Goal: Information Seeking & Learning: Learn about a topic

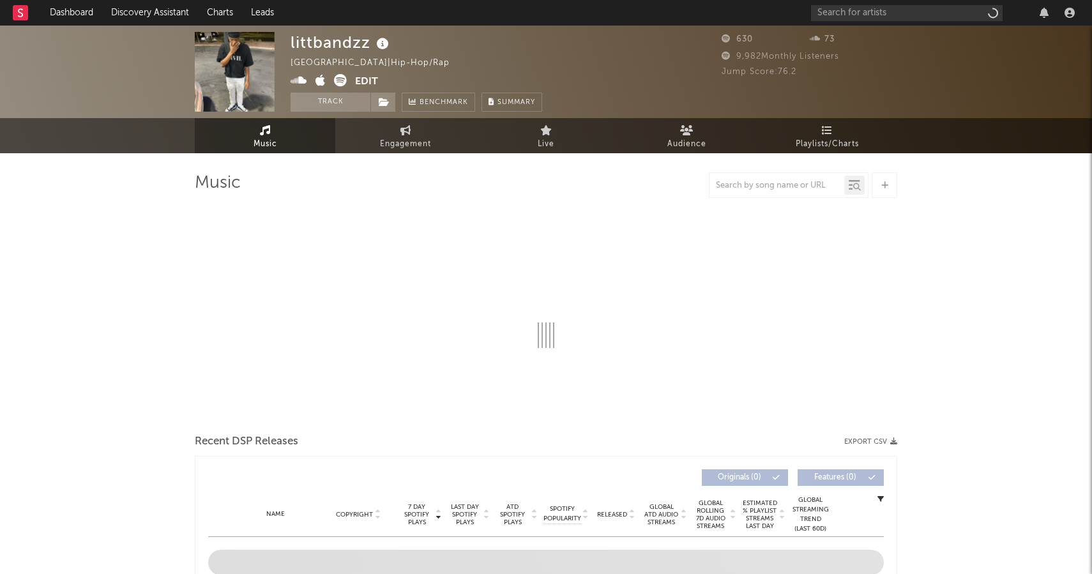
select select "1w"
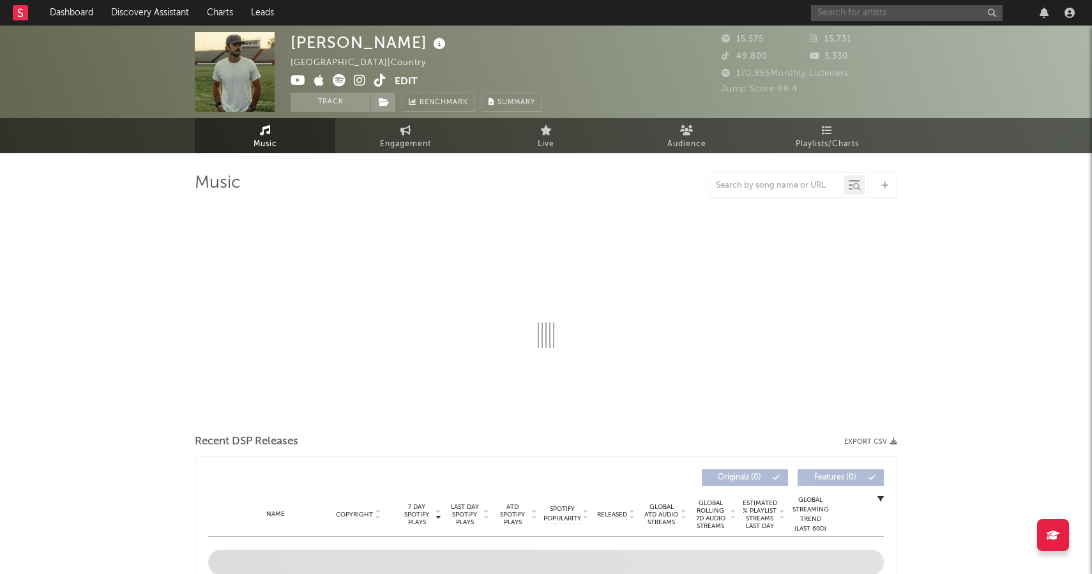
click at [833, 12] on input "text" at bounding box center [907, 13] width 192 height 16
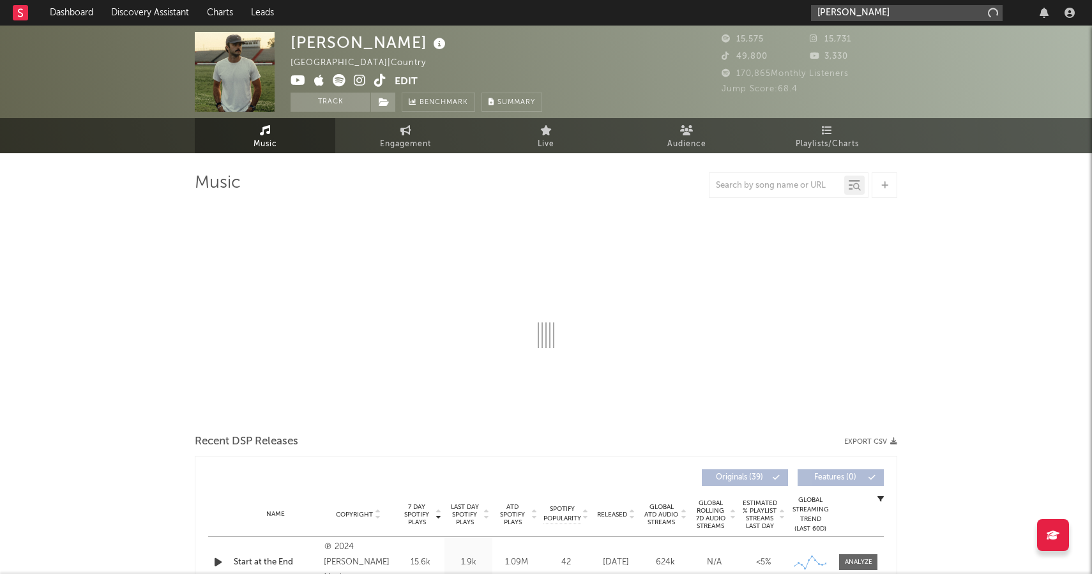
type input "[PERSON_NAME] be"
select select "6m"
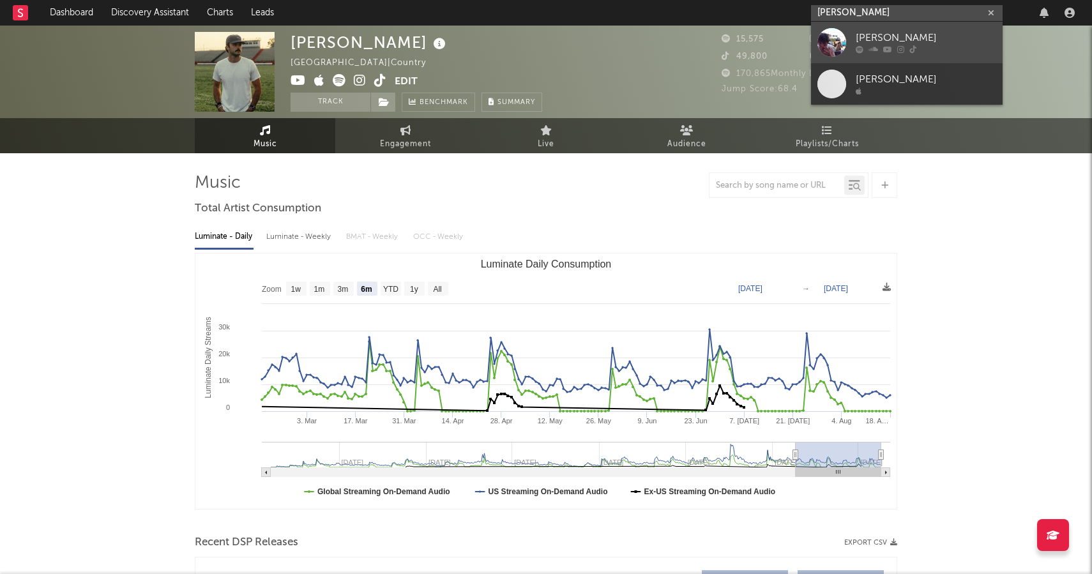
type input "[PERSON_NAME]"
click at [906, 43] on div "[PERSON_NAME]" at bounding box center [926, 38] width 141 height 15
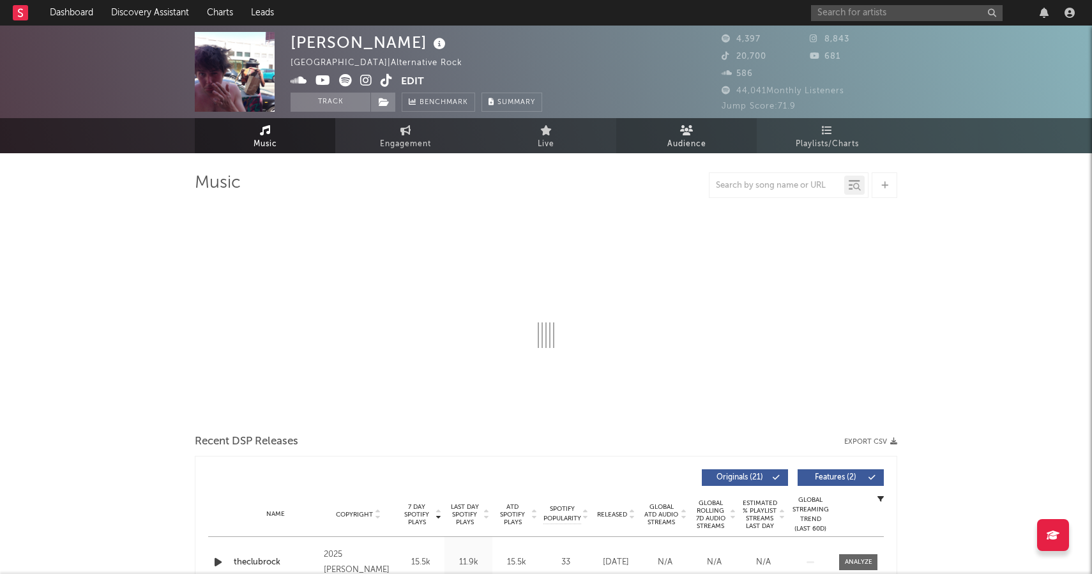
select select "6m"
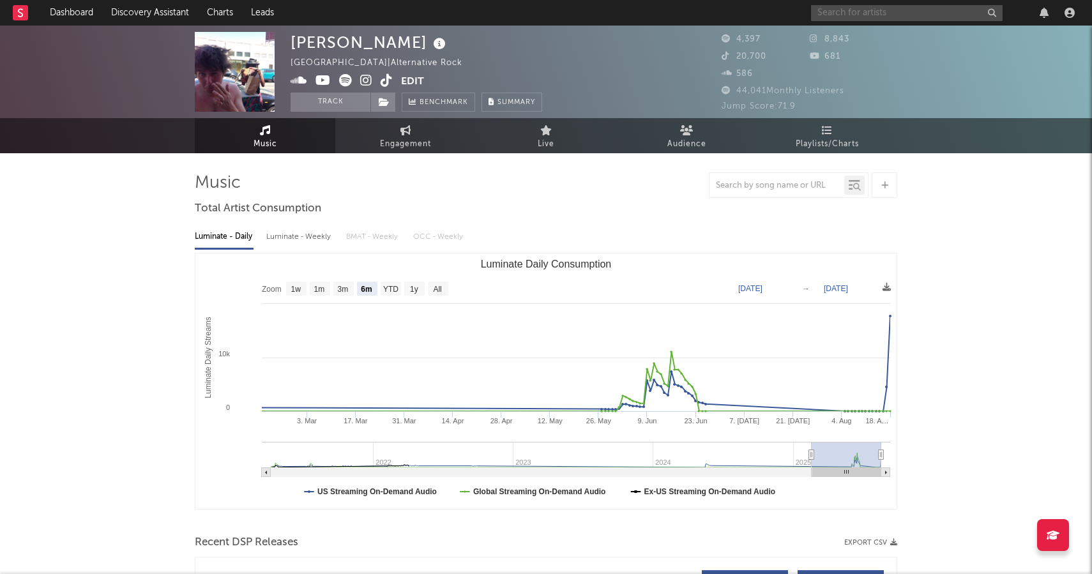
click at [918, 8] on input "text" at bounding box center [907, 13] width 192 height 16
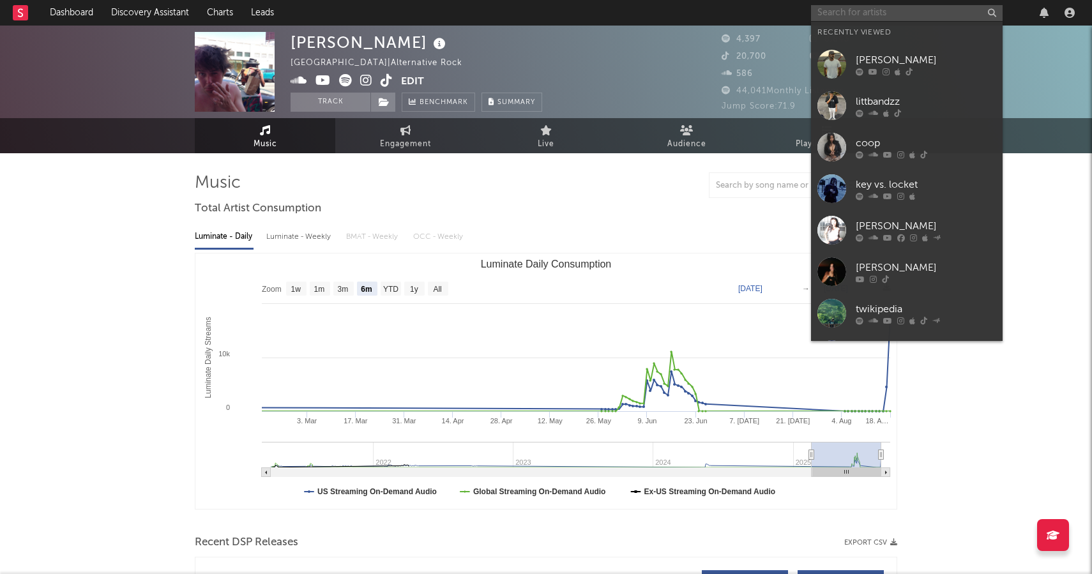
paste input "Nebiu"
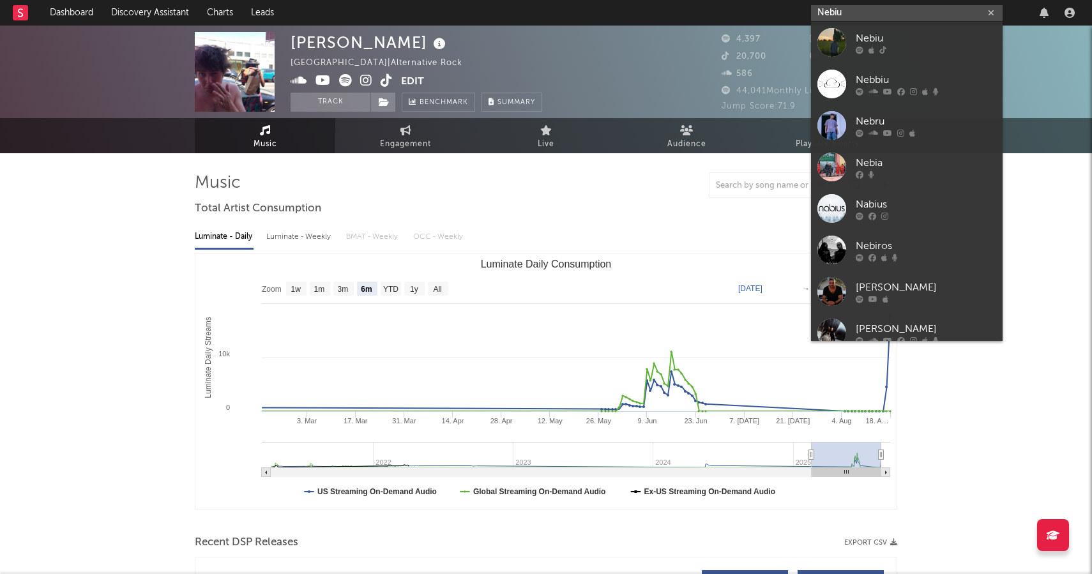
type input "Nebiu"
click at [899, 52] on div at bounding box center [926, 50] width 141 height 8
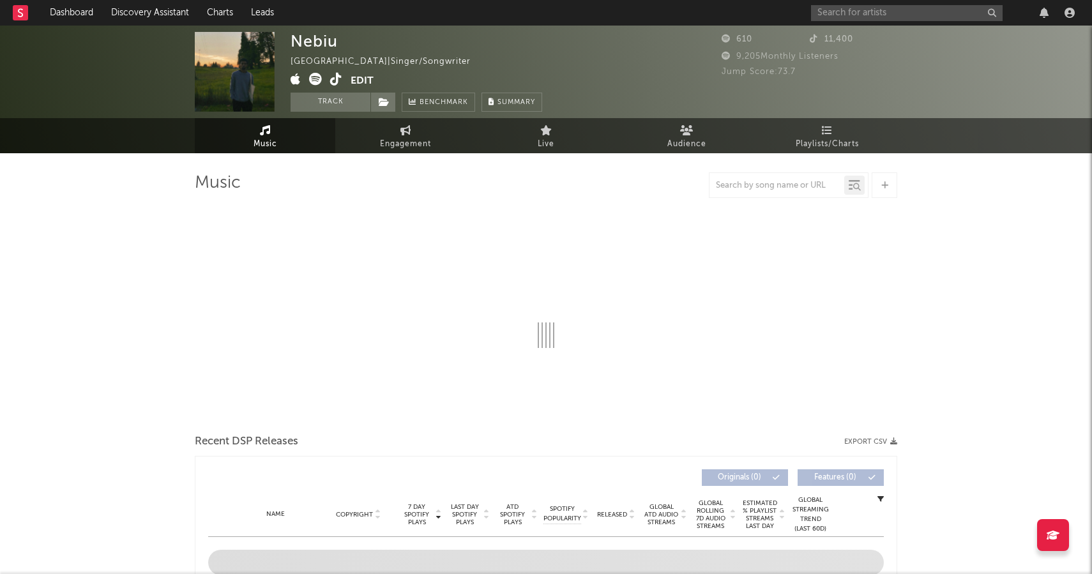
select select "1w"
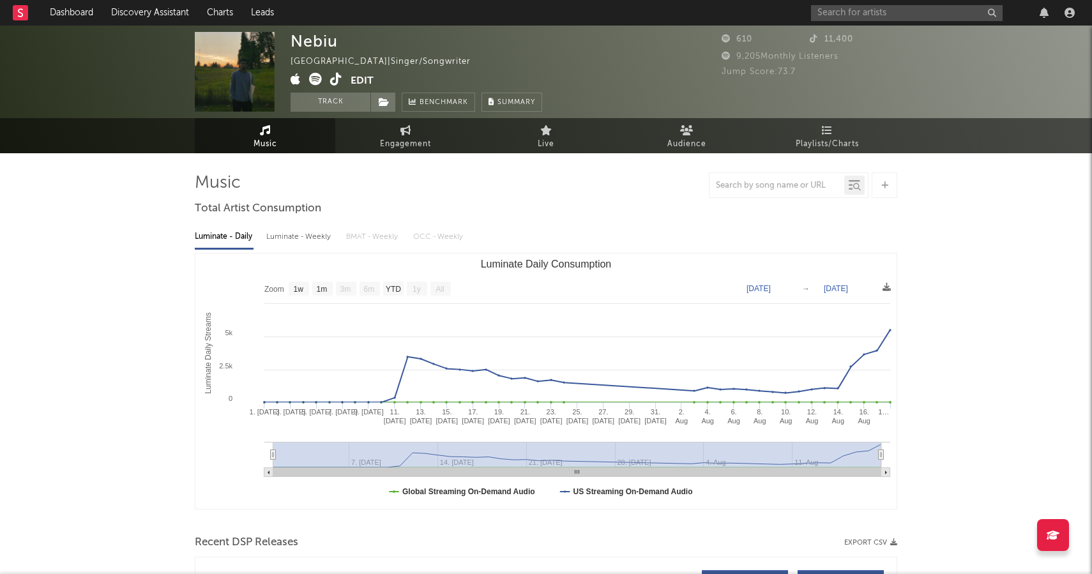
drag, startPoint x: 905, startPoint y: 55, endPoint x: 708, endPoint y: 23, distance: 199.3
click at [902, 55] on div "Nebiu [GEOGRAPHIC_DATA] | Singer/Songwriter Edit Track Benchmark Summary 610 11…" at bounding box center [546, 72] width 1092 height 93
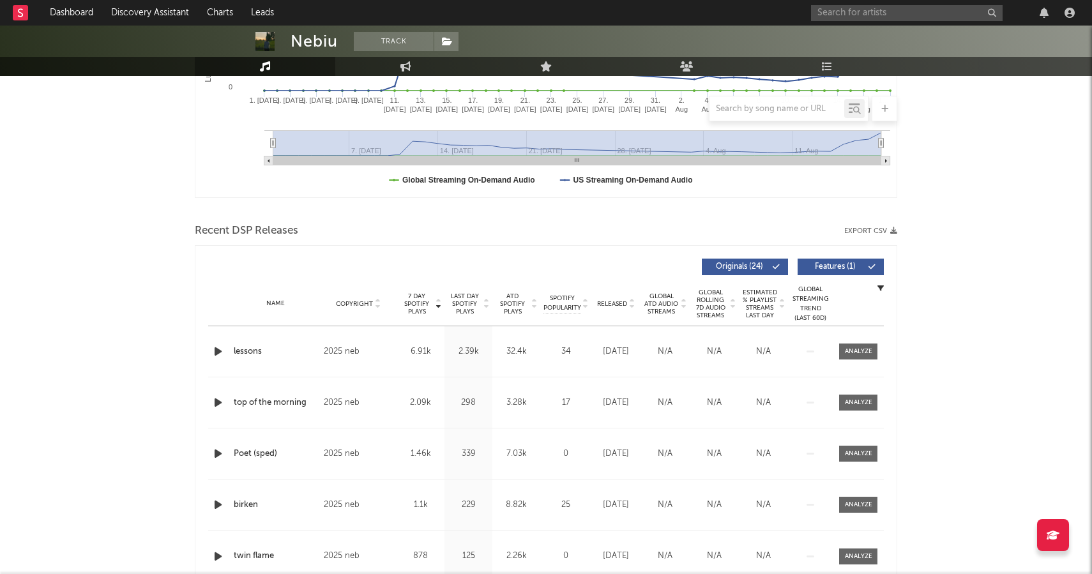
scroll to position [379, 0]
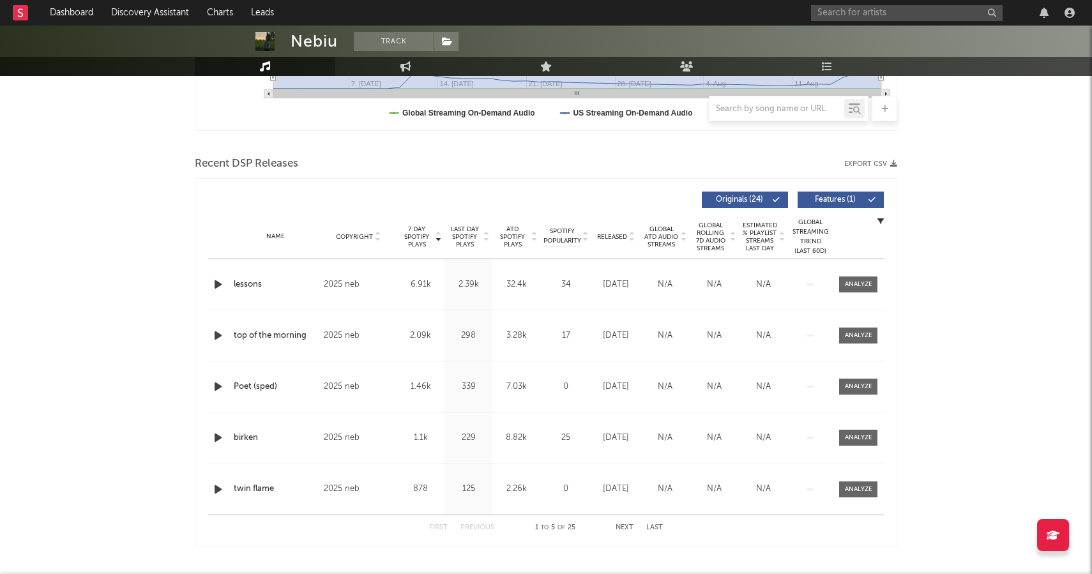
click at [427, 240] on span "7 Day Spotify Plays" at bounding box center [417, 236] width 34 height 23
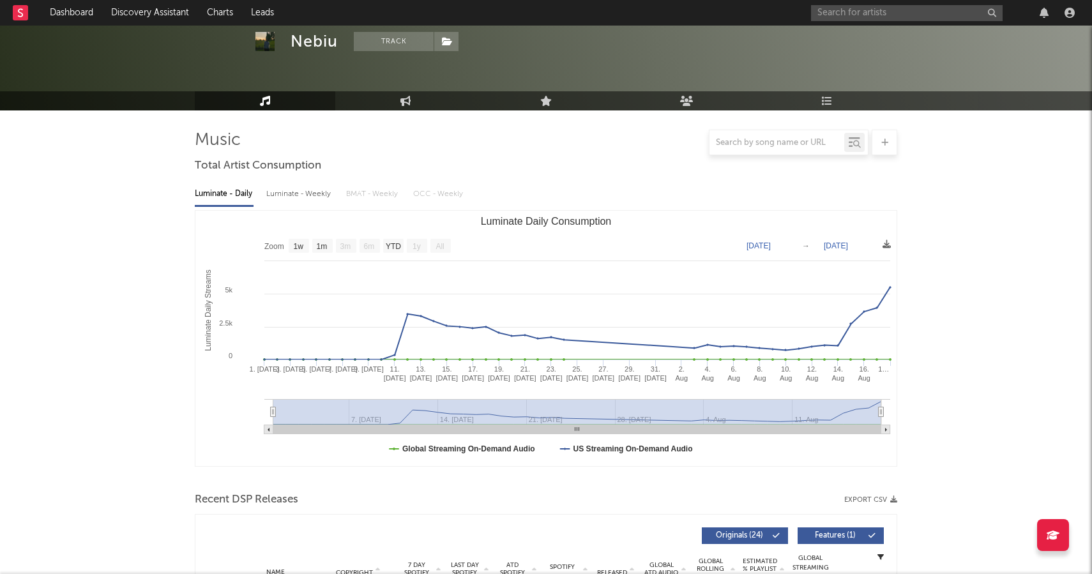
scroll to position [0, 0]
